Goal: Register for event/course

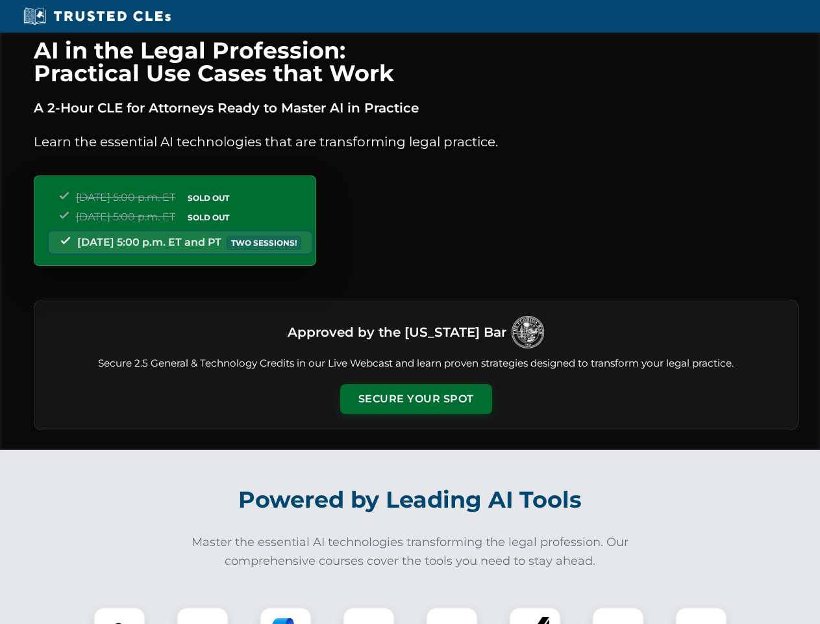
click at [416, 399] on button "Secure Your Spot" at bounding box center [416, 399] width 152 height 30
click at [120, 615] on img at bounding box center [120, 633] width 38 height 38
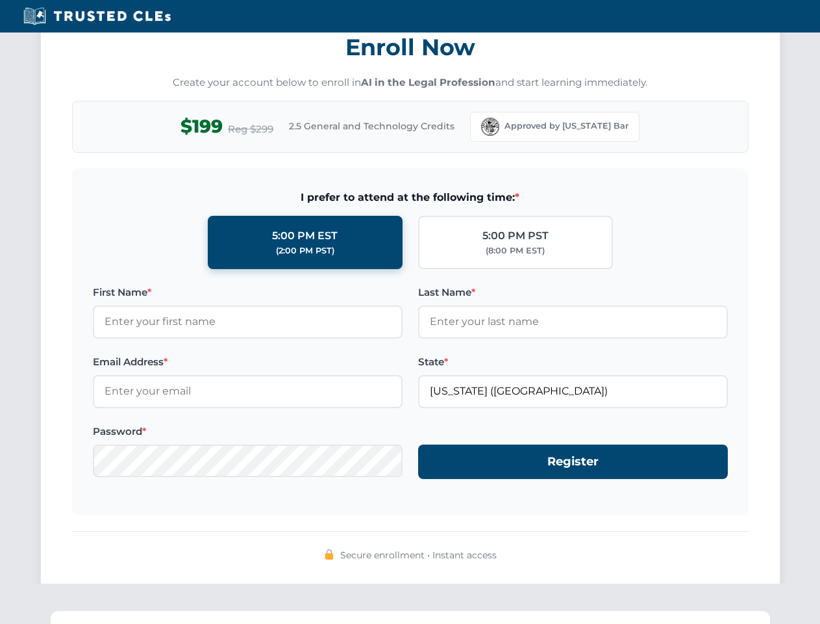
scroll to position [1275, 0]
